Goal: Information Seeking & Learning: Understand process/instructions

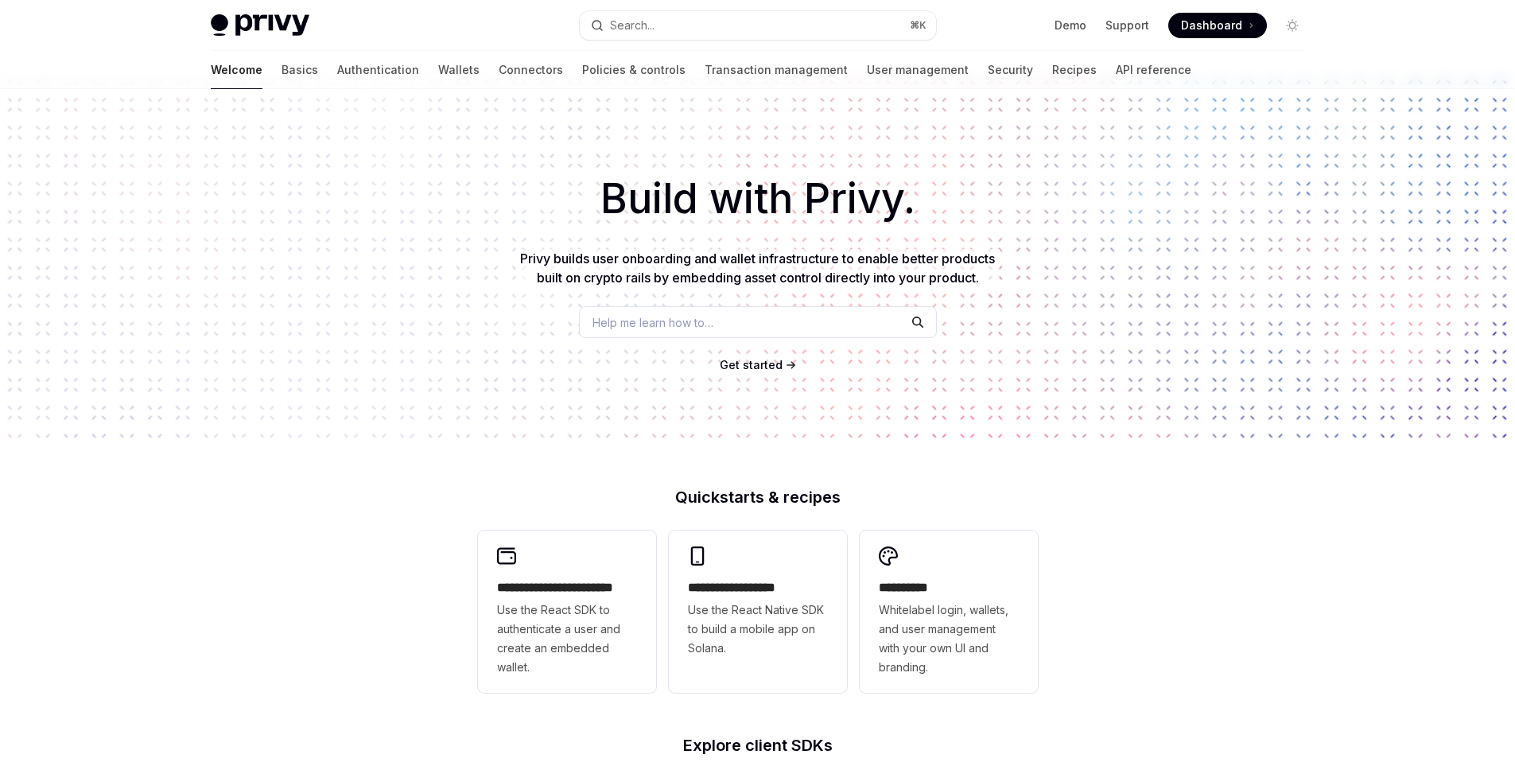
scroll to position [99, 0]
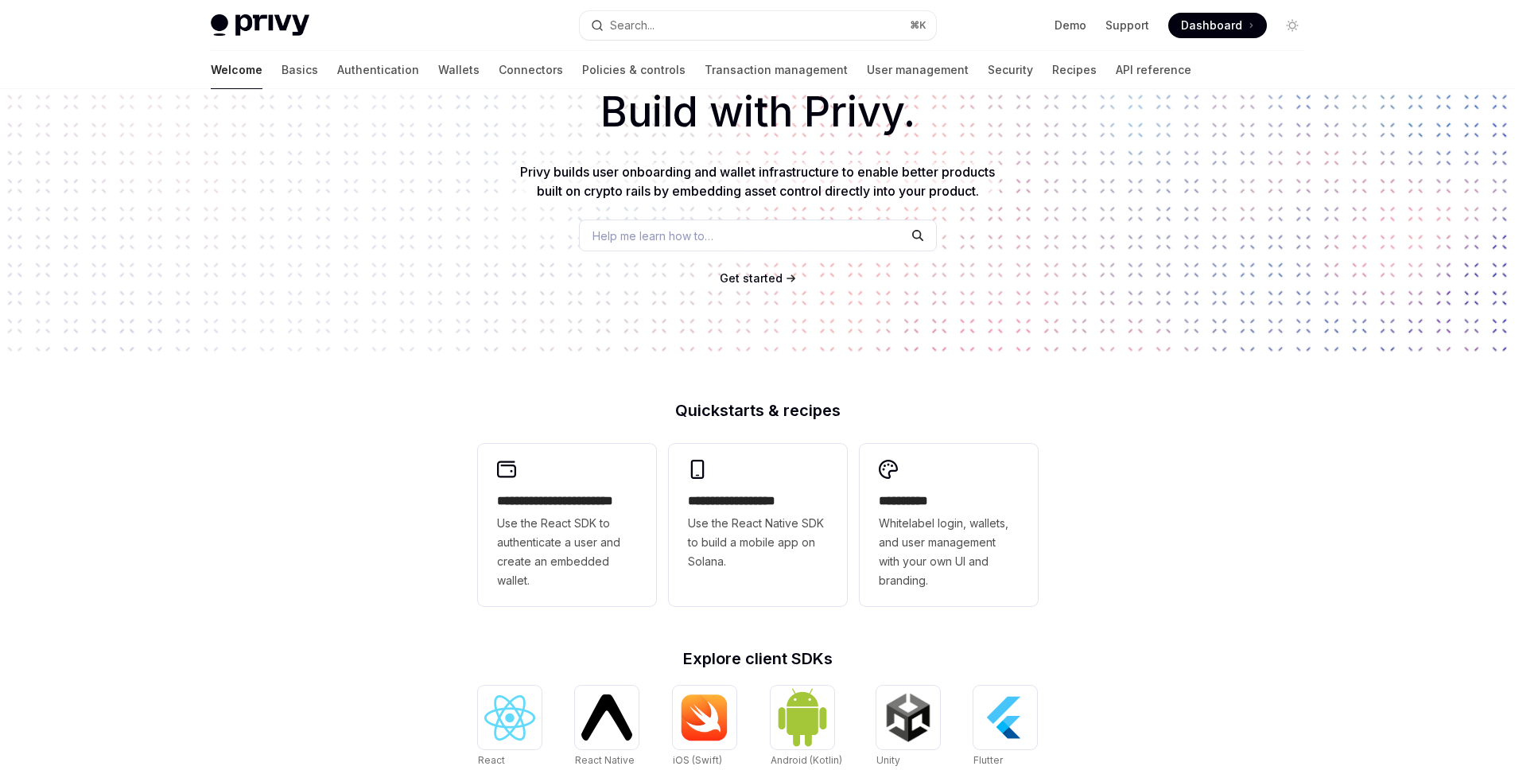
click at [699, 232] on span "Help me learn how to…" at bounding box center [652, 235] width 121 height 17
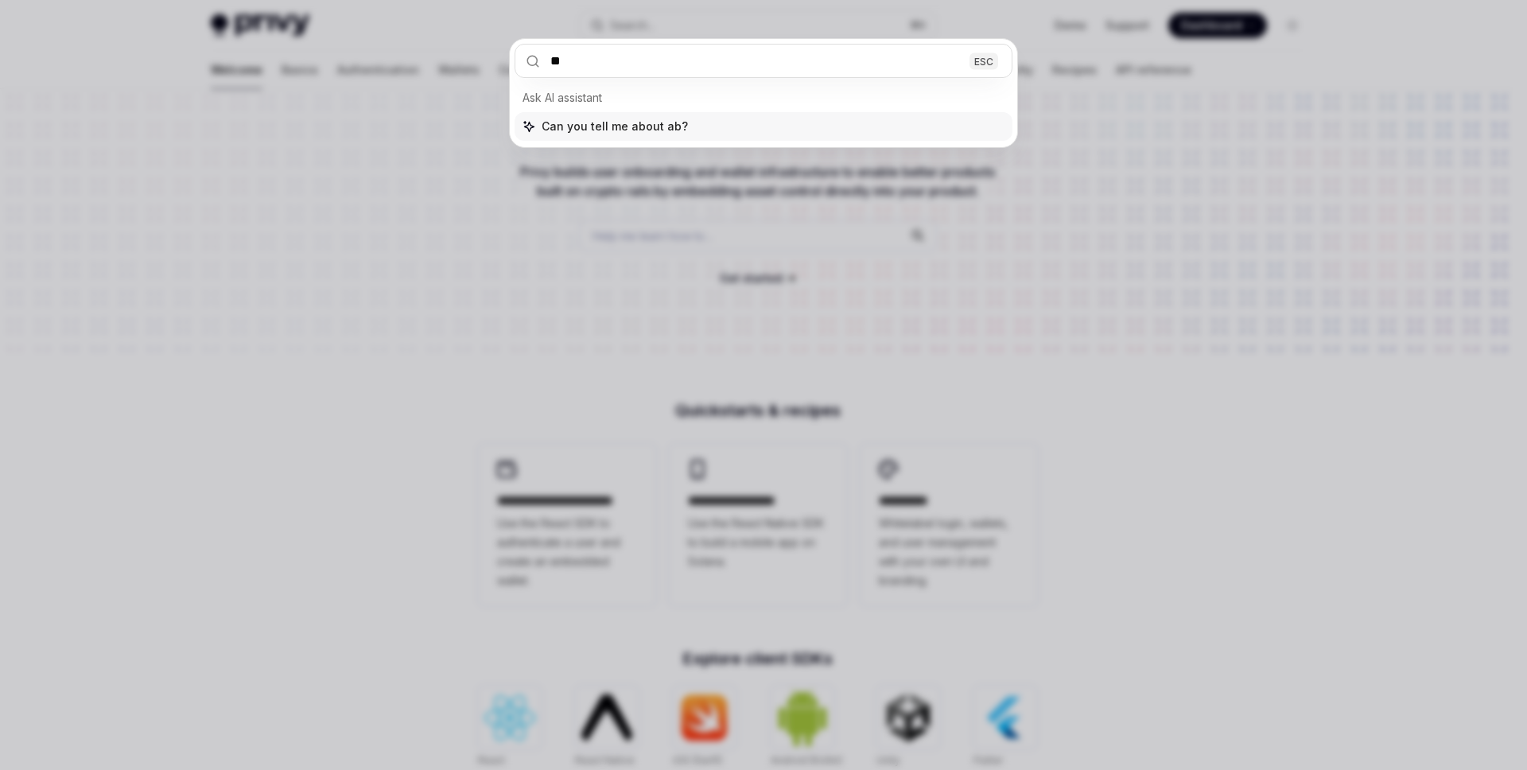
type input "***"
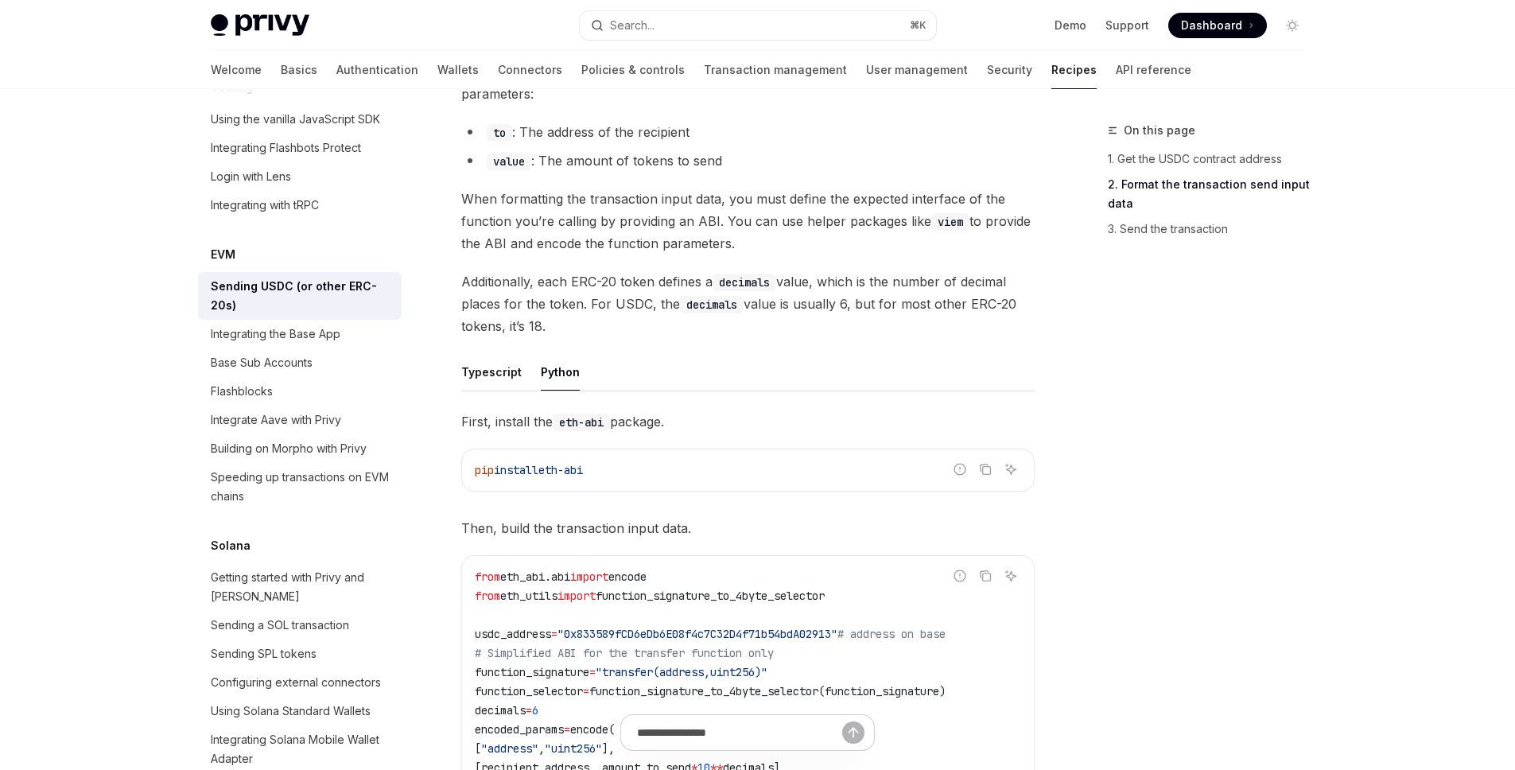
scroll to position [516, 0]
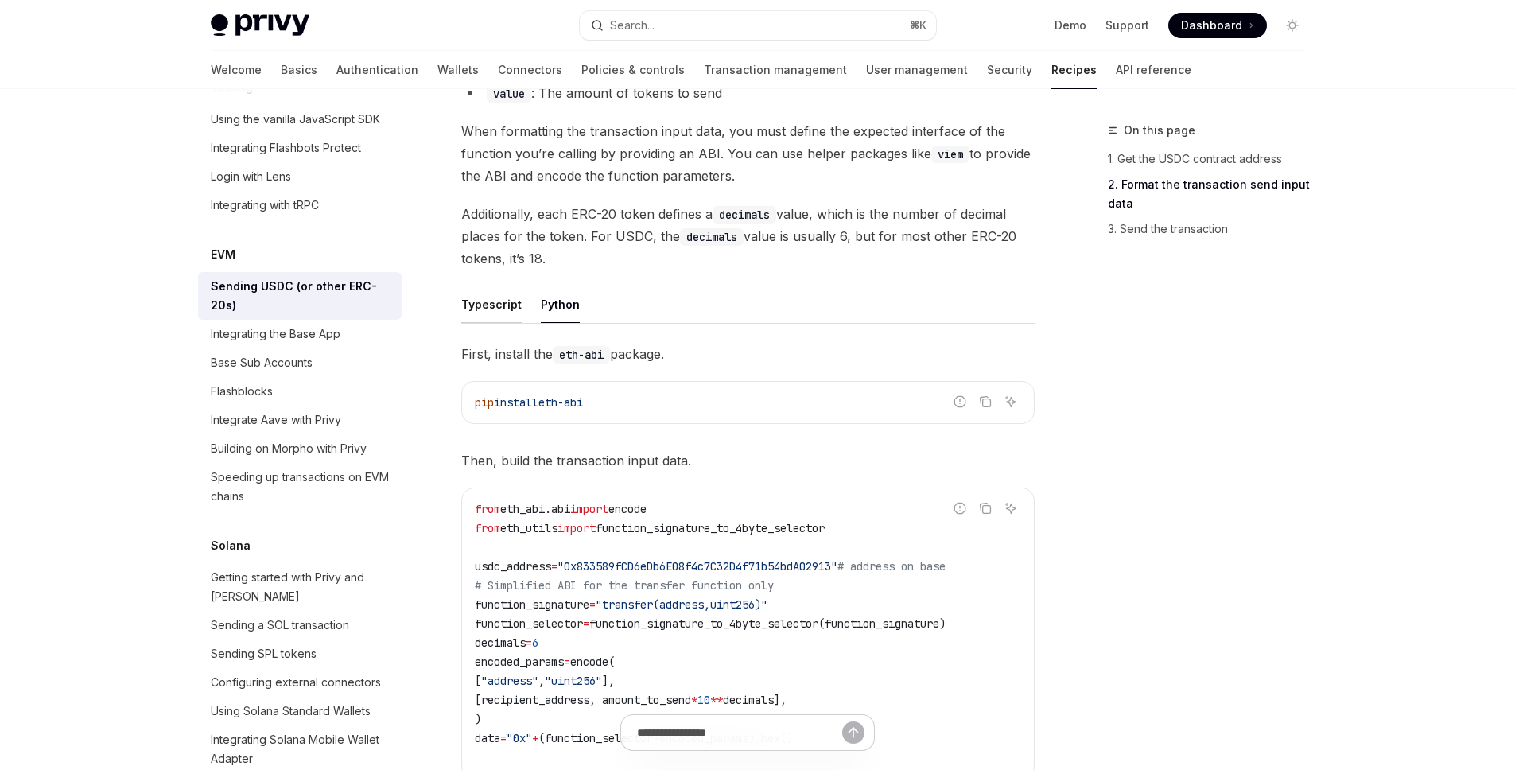
click at [493, 309] on button "Typescript" at bounding box center [491, 304] width 60 height 37
type textarea "*"
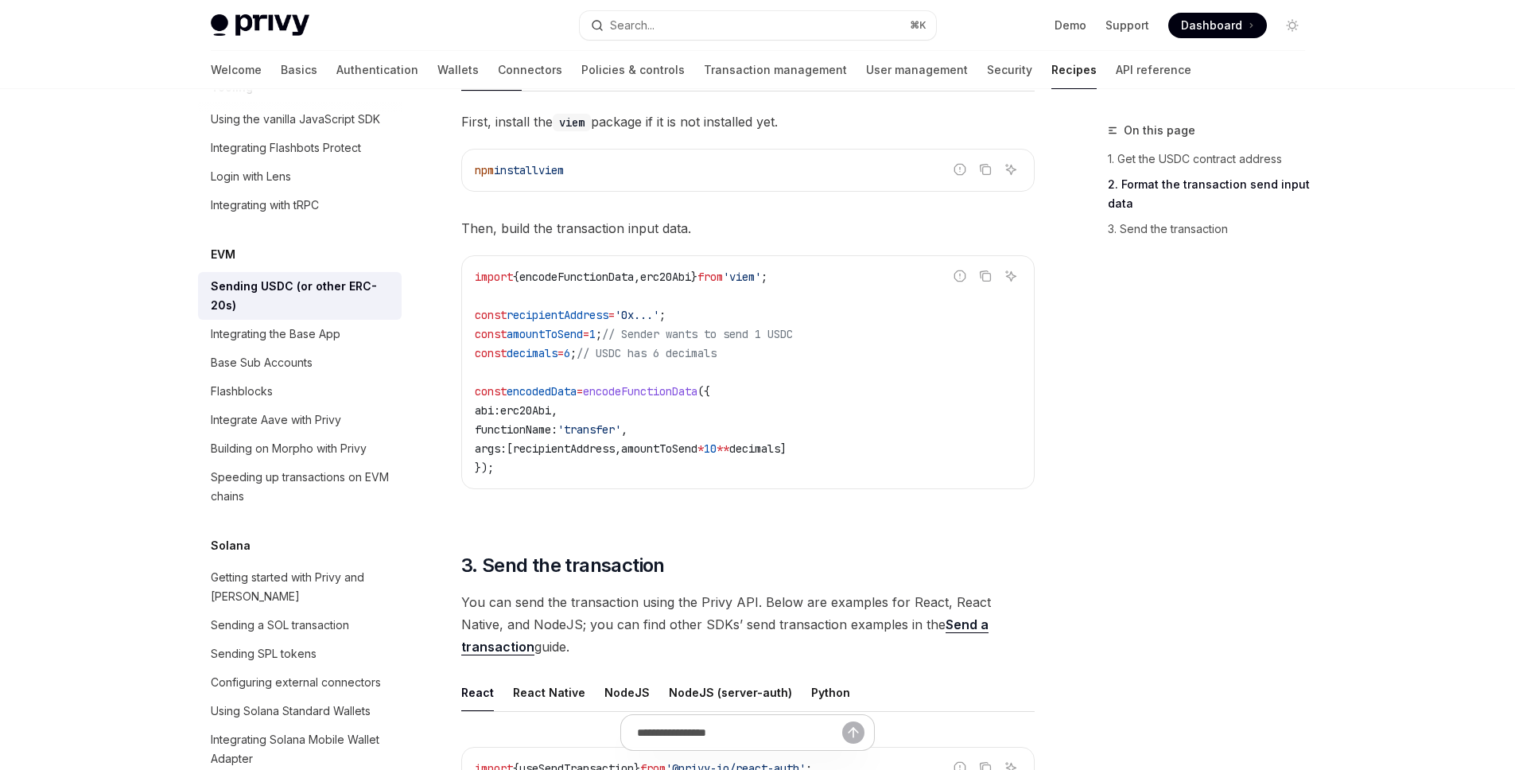
scroll to position [747, 0]
click at [697, 395] on span "encodeFunctionData" at bounding box center [640, 393] width 115 height 14
click at [688, 393] on span "encodeFunctionData" at bounding box center [640, 393] width 115 height 14
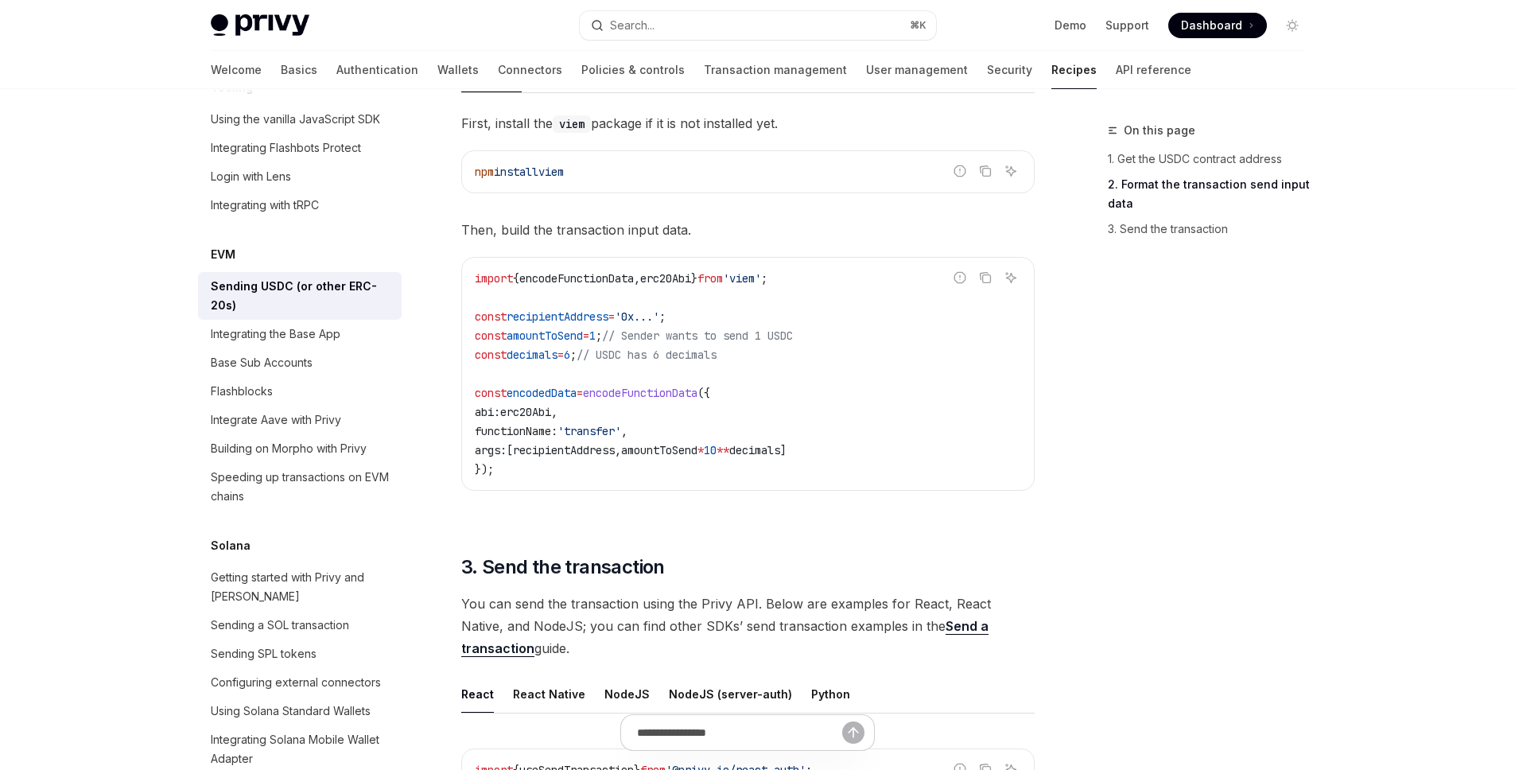
click at [688, 393] on span "encodeFunctionData" at bounding box center [640, 393] width 115 height 14
